Goal: Navigation & Orientation: Find specific page/section

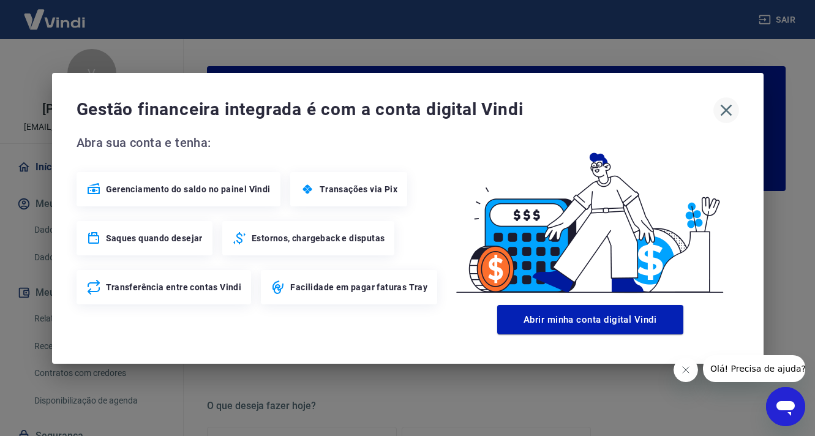
click at [724, 112] on icon "button" at bounding box center [727, 110] width 12 height 12
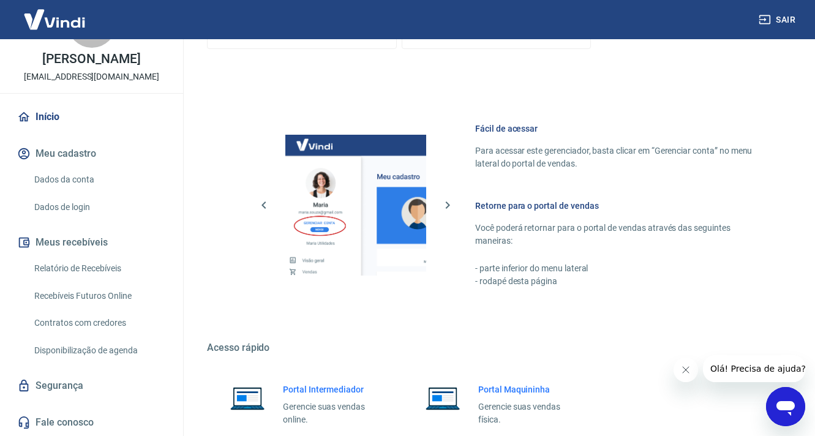
scroll to position [594, 0]
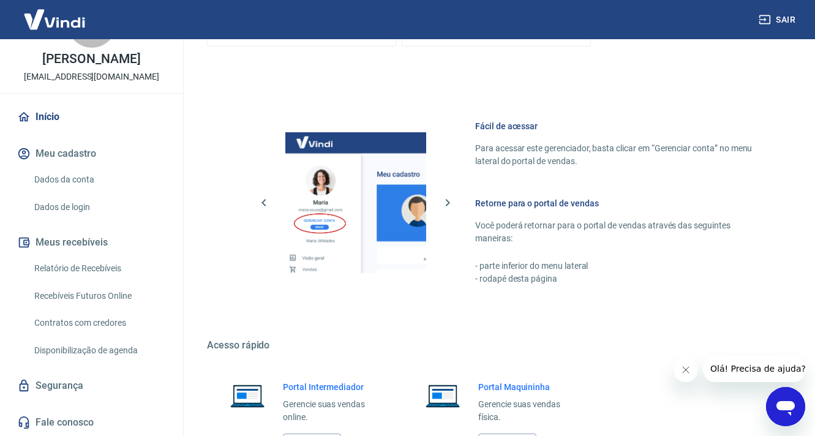
click at [328, 381] on h6 "Portal Intermediador" at bounding box center [331, 387] width 97 height 12
click at [325, 401] on p "Gerencie suas vendas online." at bounding box center [331, 411] width 97 height 26
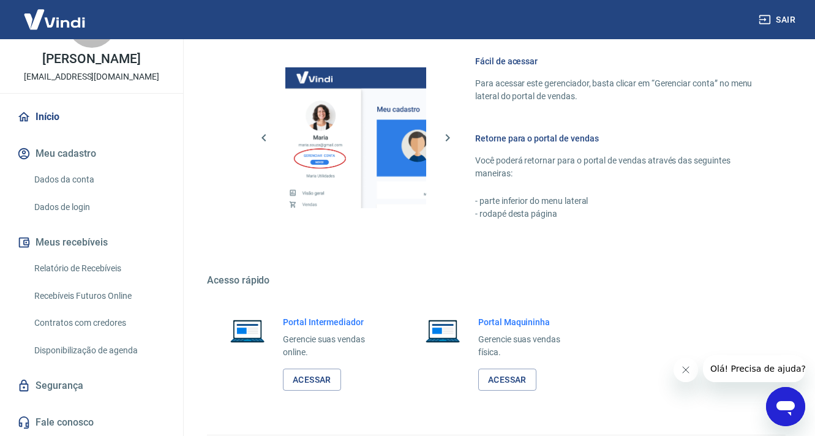
scroll to position [660, 0]
click at [328, 384] on link "Acessar" at bounding box center [312, 379] width 58 height 23
